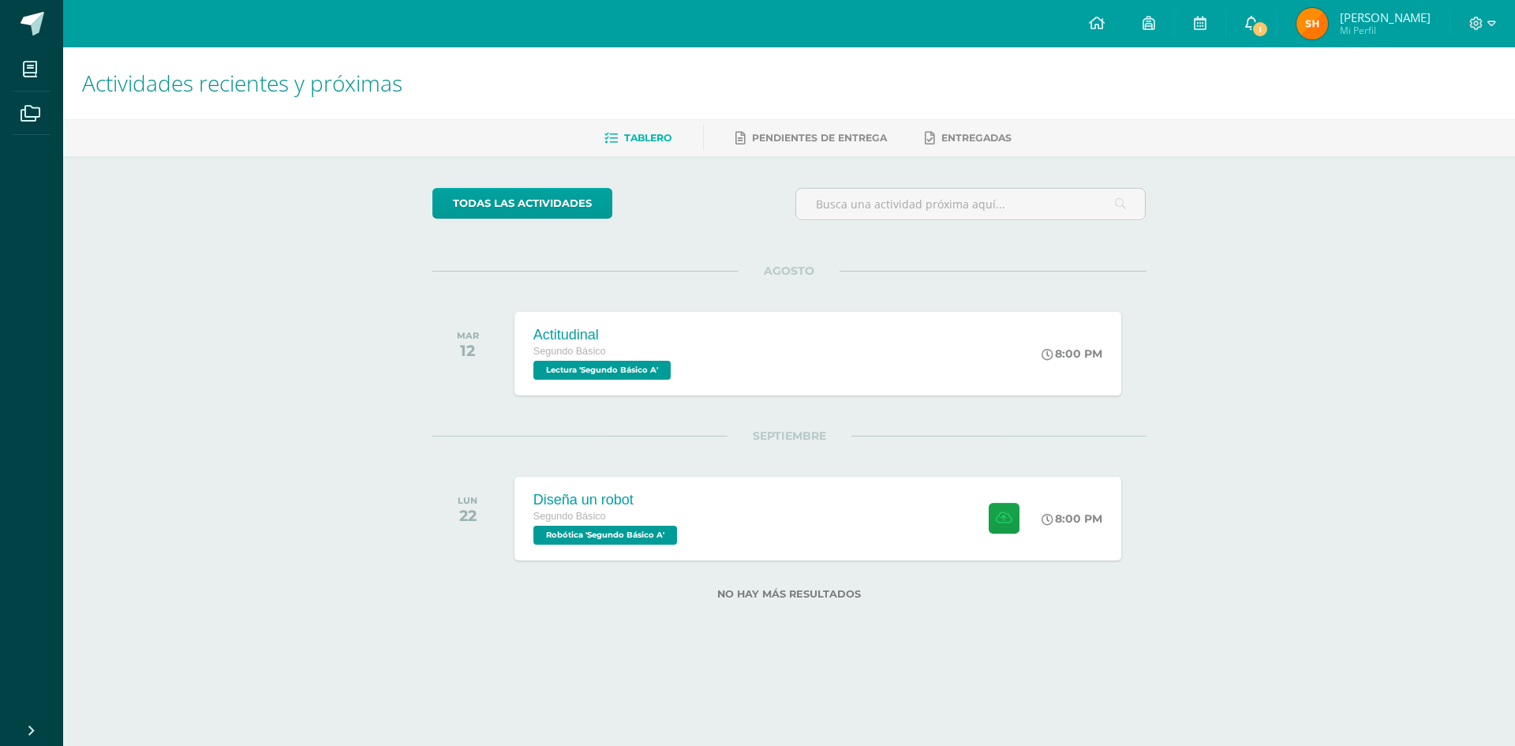
click at [1253, 33] on link "1" at bounding box center [1252, 23] width 51 height 47
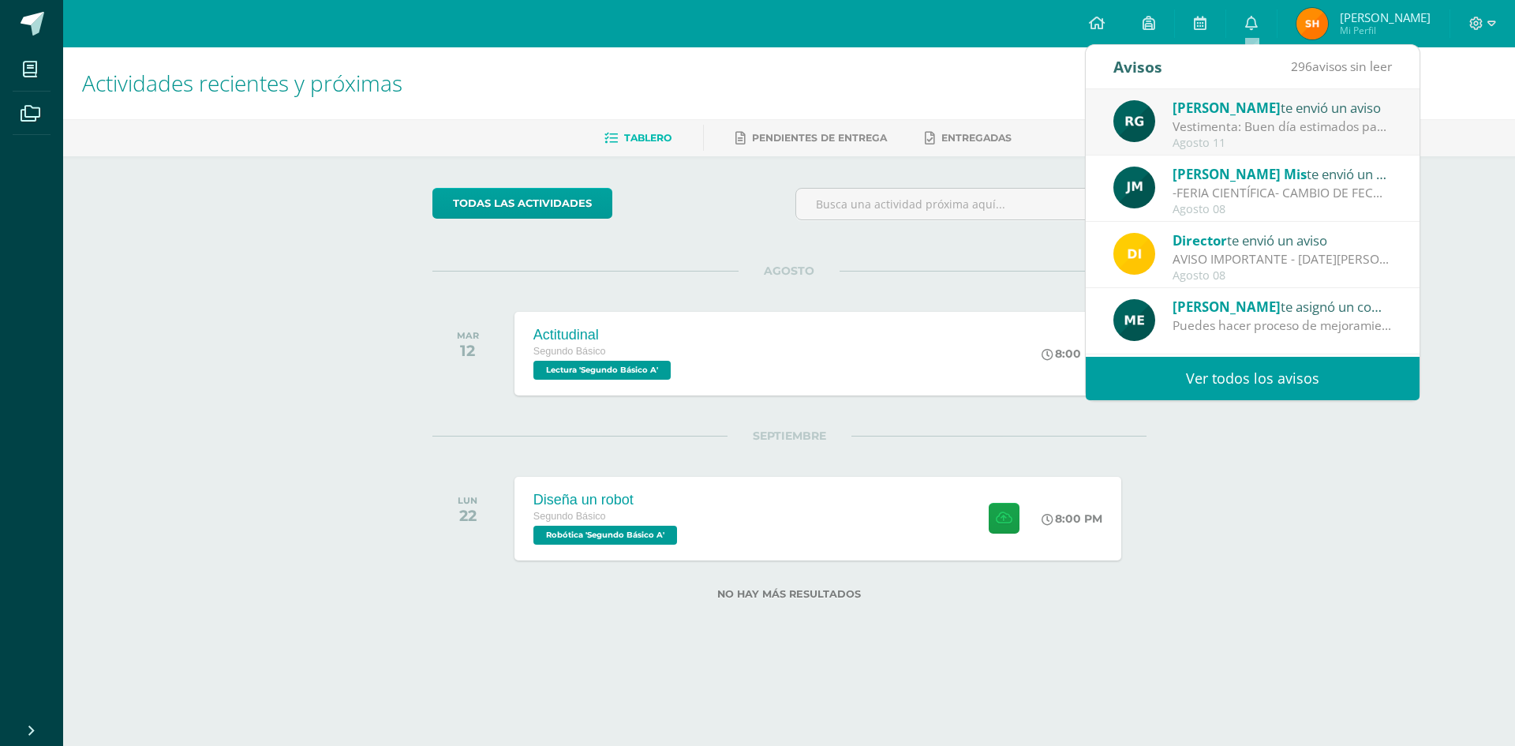
click at [1309, 115] on div "Rosana Gómez te envió un aviso" at bounding box center [1282, 107] width 219 height 21
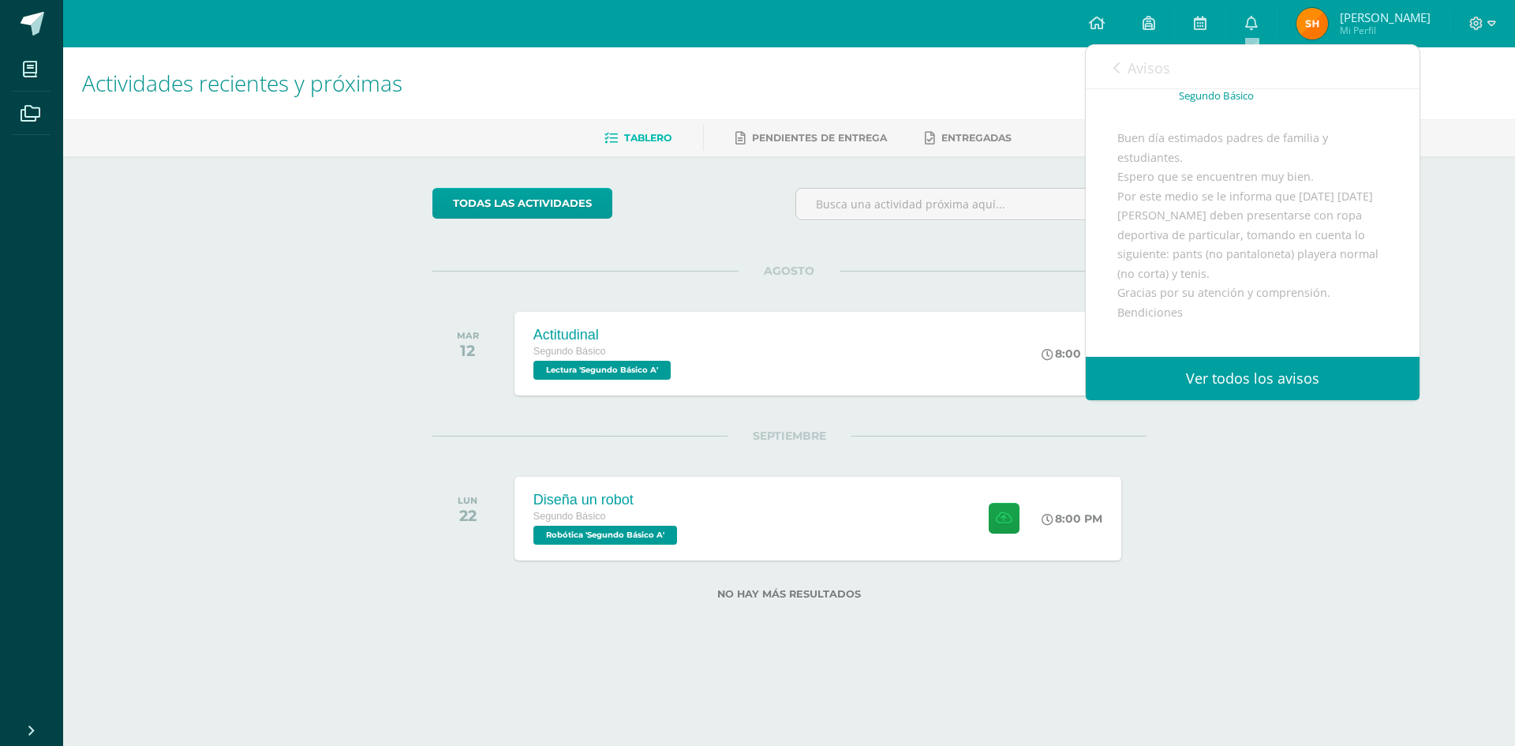
scroll to position [132, 0]
